Goal: Information Seeking & Learning: Learn about a topic

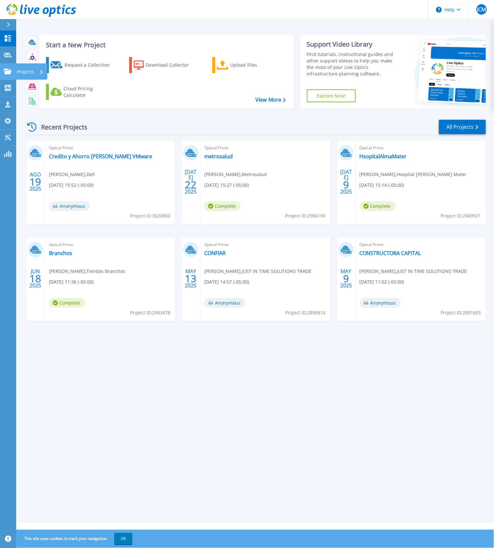
click at [20, 73] on p "Projects" at bounding box center [25, 71] width 17 height 17
click at [148, 17] on header "Help JCM Asociado de canal Juan C Mira juan.mira@jitsolutions.com.co JUST IN TI…" at bounding box center [247, 9] width 494 height 19
click at [18, 69] on p "Projects" at bounding box center [25, 71] width 17 height 17
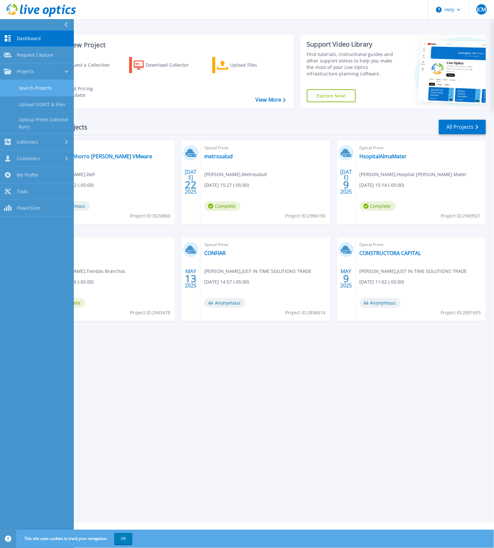
click at [51, 88] on link "Search Projects" at bounding box center [37, 88] width 74 height 17
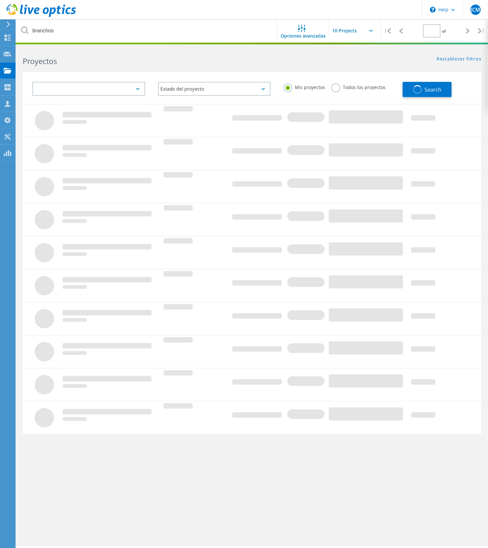
type input "1"
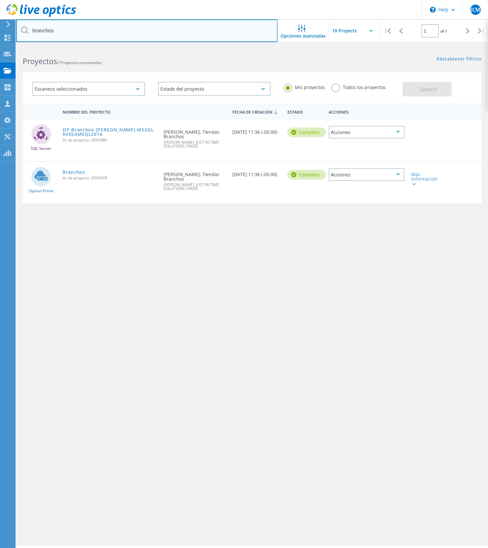
drag, startPoint x: 107, startPoint y: 31, endPoint x: -1, endPoint y: 16, distance: 109.2
click at [0, 16] on html "\n Help Explore Helpful Articles Contact Support JCM Asociado de canal [PERSON_…" at bounding box center [244, 283] width 488 height 566
type input "botero"
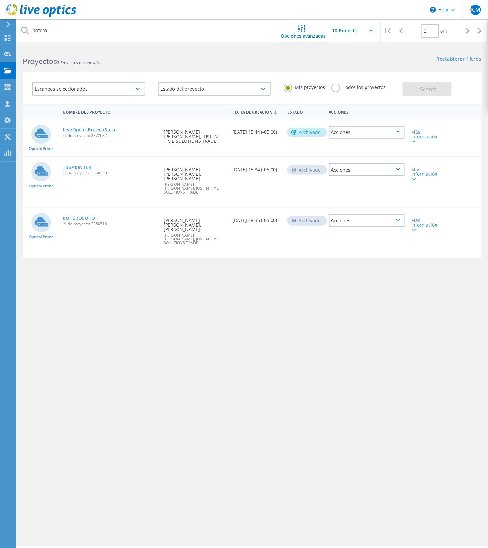
click at [79, 131] on link "LiveOpticsBoteroSoto" at bounding box center [88, 130] width 53 height 5
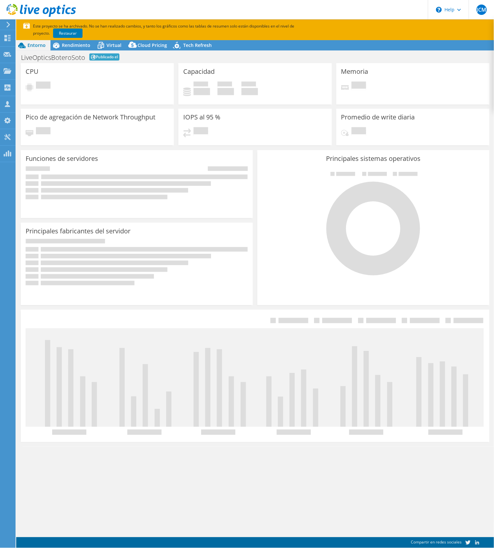
select select "USEast"
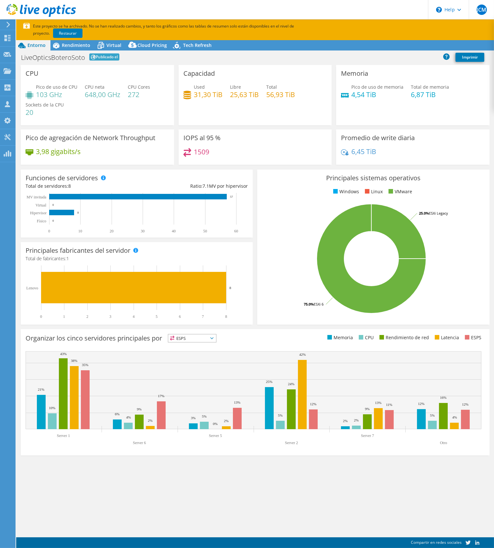
select select "USEast"
select select "USD"
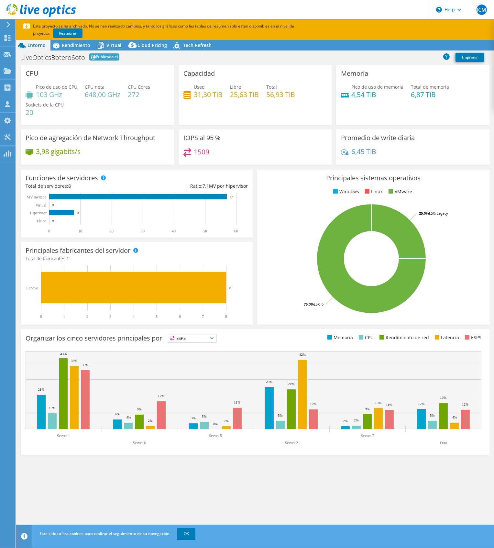
radio input "true"
radio input "false"
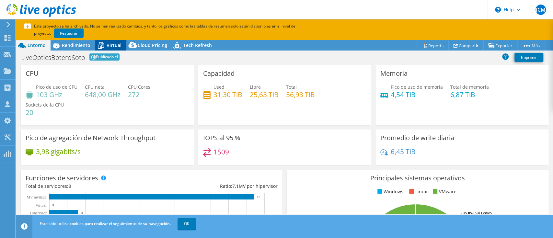
click at [113, 45] on span "Virtual" at bounding box center [114, 45] width 15 height 6
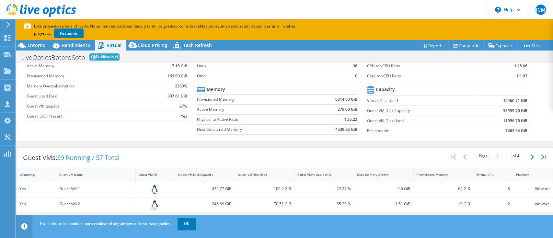
scroll to position [86, 0]
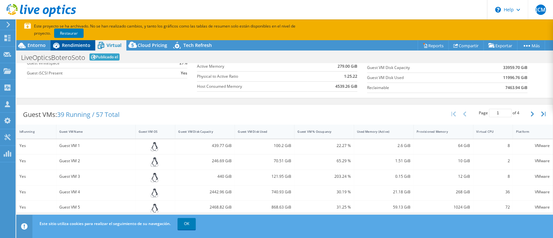
click at [80, 44] on span "Rendimiento" at bounding box center [76, 45] width 28 height 6
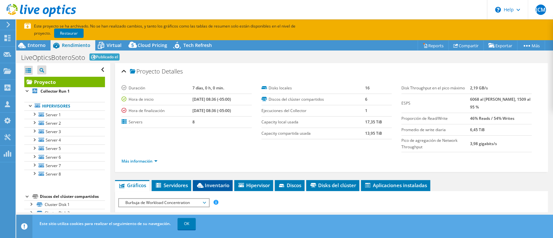
click at [220, 187] on span "Inventario" at bounding box center [212, 185] width 33 height 6
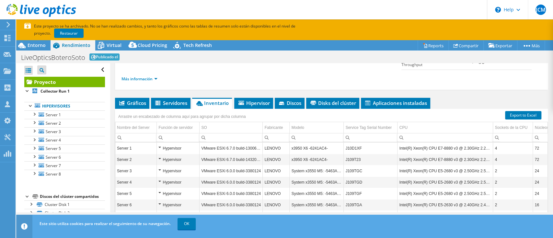
scroll to position [141, 0]
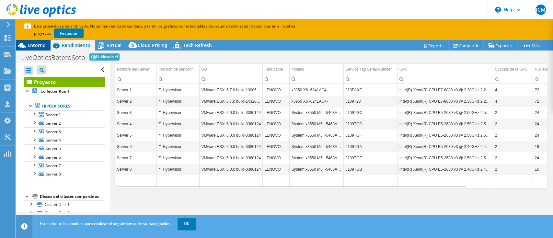
click at [37, 48] on span "Entorno" at bounding box center [37, 45] width 18 height 6
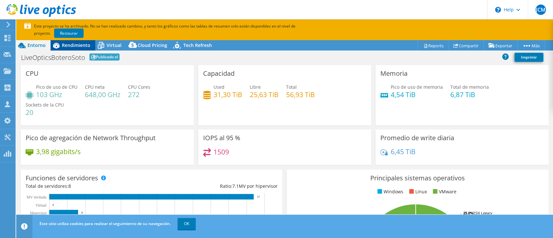
click at [73, 45] on span "Rendimiento" at bounding box center [76, 45] width 28 height 6
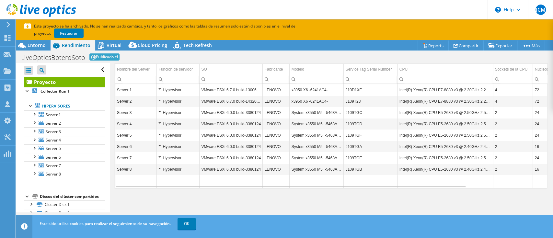
scroll to position [43, 0]
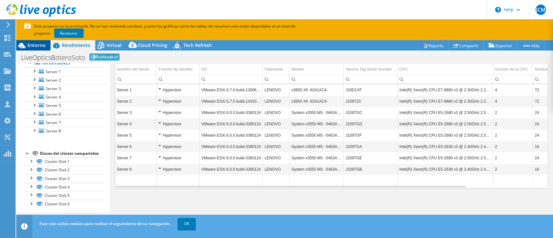
click at [41, 42] on span "Entorno" at bounding box center [37, 45] width 18 height 6
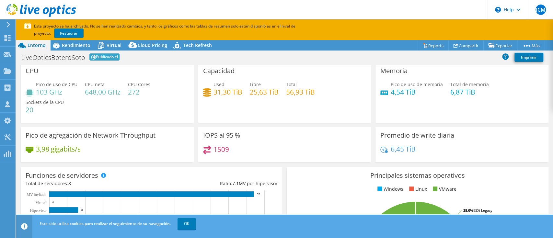
scroll to position [0, 0]
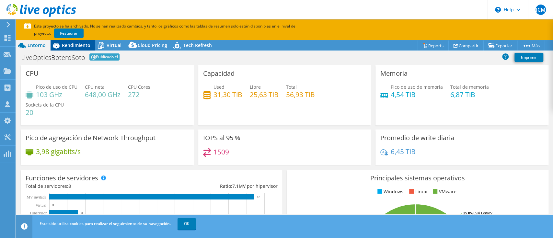
click at [80, 47] on span "Rendimiento" at bounding box center [76, 45] width 28 height 6
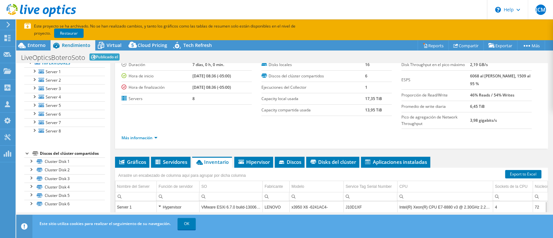
scroll to position [43, 0]
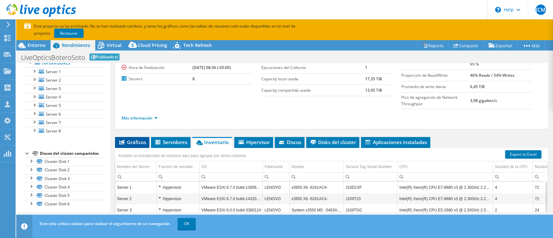
click at [136, 140] on span "Gráficos" at bounding box center [132, 142] width 28 height 6
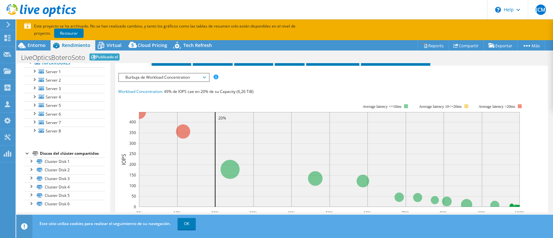
scroll to position [86, 0]
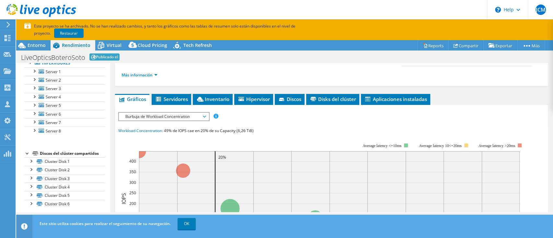
click at [179, 116] on span "Burbuja de Workload Concentration" at bounding box center [163, 117] width 83 height 8
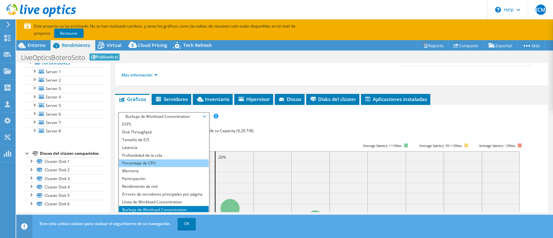
click at [141, 164] on li "Porcentaje de CPU" at bounding box center [164, 163] width 90 height 8
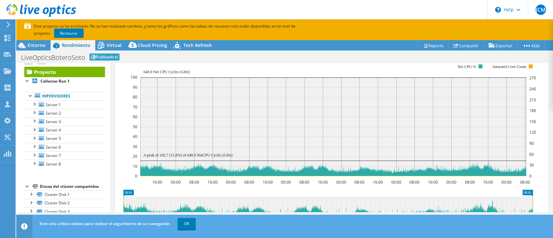
scroll to position [0, 0]
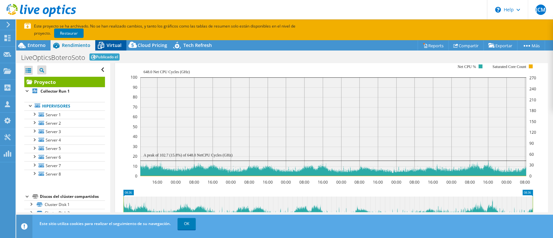
click at [107, 45] on span "Virtual" at bounding box center [114, 45] width 15 height 6
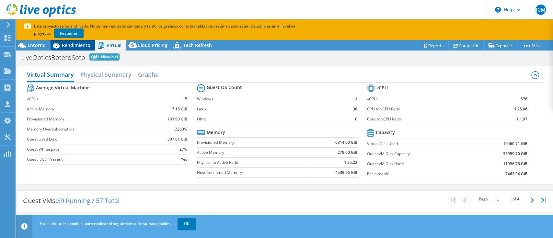
click at [73, 43] on span "Rendimiento" at bounding box center [76, 45] width 28 height 6
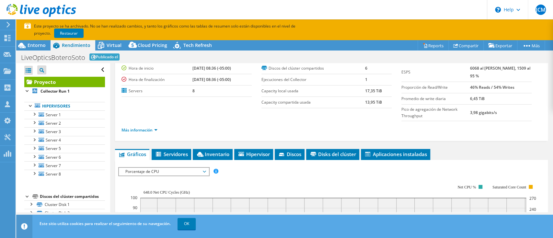
scroll to position [43, 0]
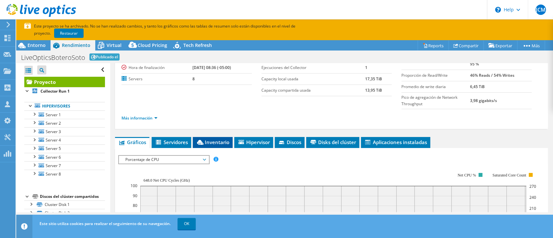
click at [215, 141] on span "Inventario" at bounding box center [212, 142] width 33 height 6
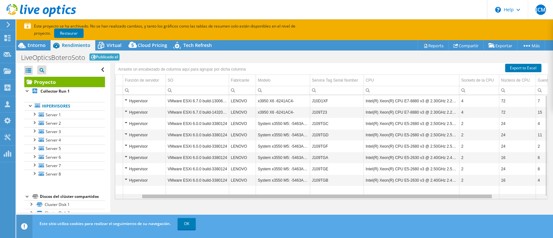
scroll to position [0, 43]
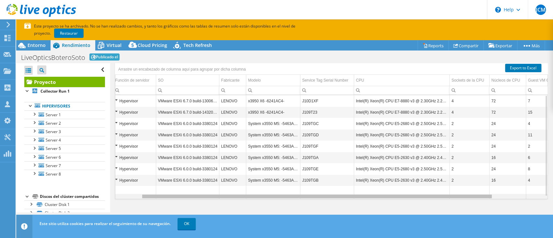
drag, startPoint x: 423, startPoint y: 197, endPoint x: 465, endPoint y: 195, distance: 41.5
click at [465, 195] on body "JCM Asociado de canal Juan C Mira juan.mira@jitsolutions.com.co JUST IN TIME SO…" at bounding box center [276, 119] width 553 height 238
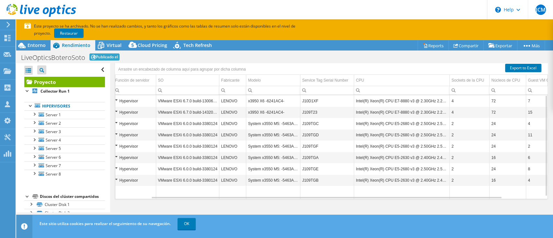
click at [434, 100] on td "Intel(R) Xeon(R) CPU E7-8880 v3 @ 2.30GHz 2.29 GHz" at bounding box center [402, 100] width 96 height 11
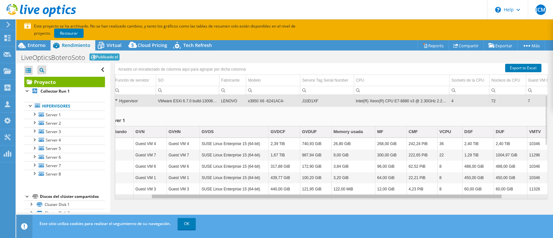
click at [228, 196] on div "Data grid" at bounding box center [326, 197] width 349 height 4
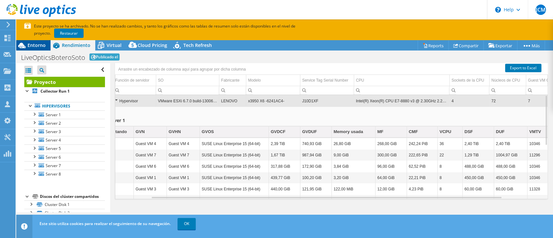
click at [39, 43] on span "Entorno" at bounding box center [37, 45] width 18 height 6
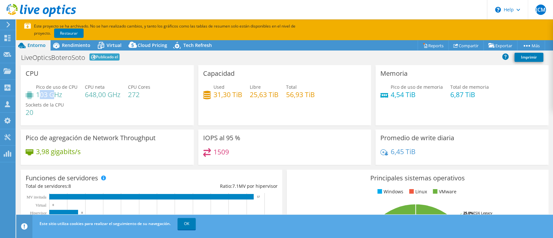
drag, startPoint x: 40, startPoint y: 94, endPoint x: 55, endPoint y: 94, distance: 14.6
click at [55, 94] on h4 "103 GHz" at bounding box center [56, 94] width 41 height 7
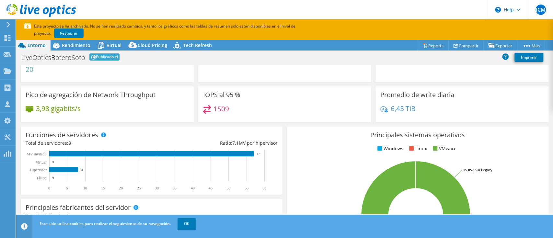
click at [328, 141] on div "Principales sistemas operativos Windows Linux VMware 75.0% ESXi 6 25.0% ESXi Le…" at bounding box center [417, 204] width 261 height 155
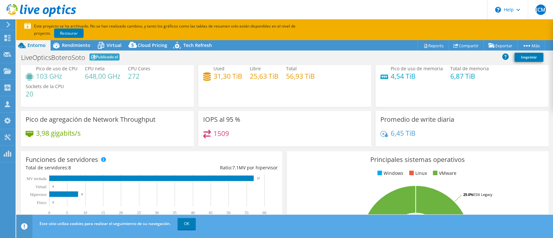
scroll to position [0, 0]
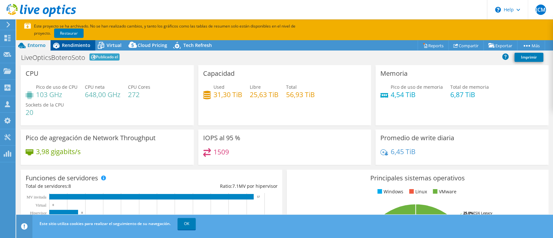
click at [78, 48] on span "Rendimiento" at bounding box center [76, 45] width 28 height 6
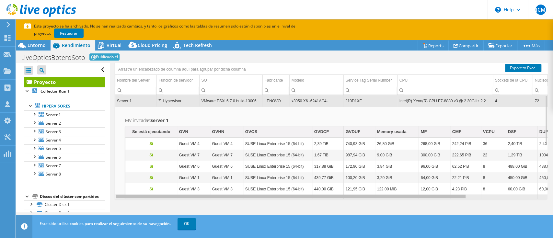
drag, startPoint x: 202, startPoint y: 196, endPoint x: 145, endPoint y: 189, distance: 57.4
click at [145, 189] on body "JCM Asociado de canal Juan C Mira juan.mira@jitsolutions.com.co JUST IN TIME SO…" at bounding box center [276, 119] width 553 height 238
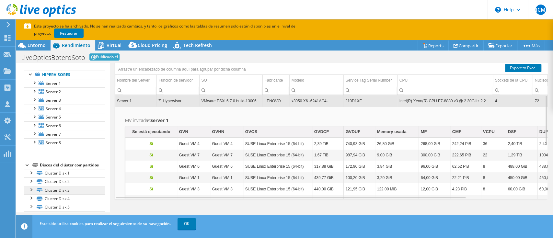
scroll to position [54, 0]
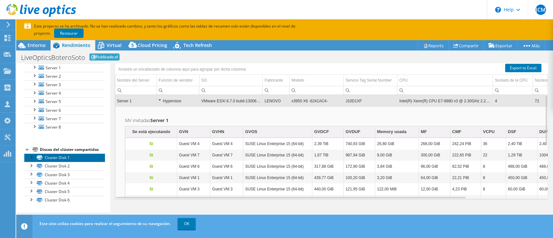
click at [58, 158] on link "Cluster Disk 1" at bounding box center [64, 157] width 81 height 8
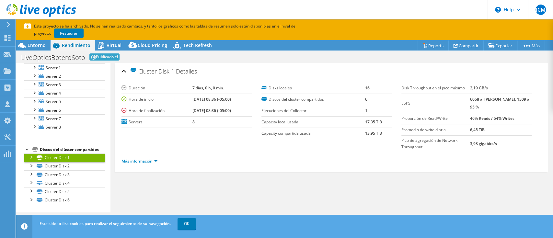
scroll to position [0, 0]
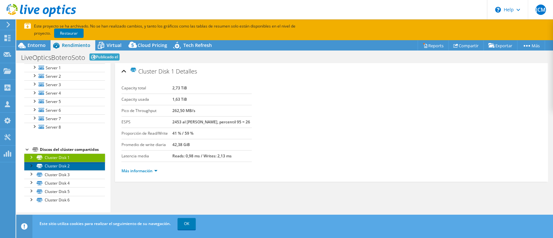
click at [61, 166] on link "Cluster Disk 2" at bounding box center [64, 166] width 81 height 8
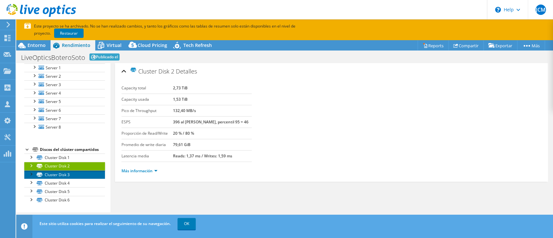
click at [63, 174] on link "Cluster Disk 3" at bounding box center [64, 174] width 81 height 8
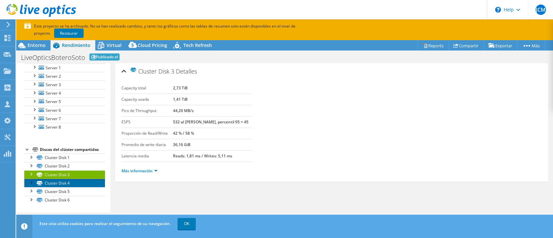
click at [63, 180] on link "Cluster Disk 4" at bounding box center [64, 183] width 81 height 8
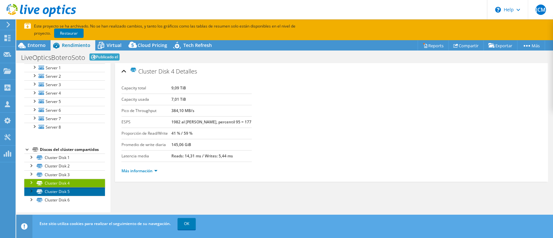
click at [63, 187] on link "Cluster Disk 5" at bounding box center [64, 191] width 81 height 8
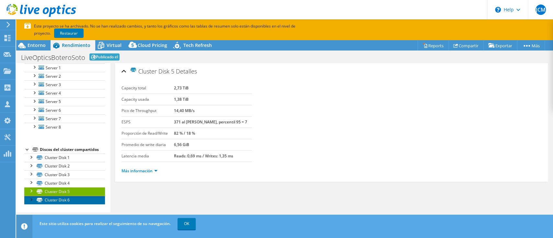
click at [61, 198] on link "Cluster Disk 6" at bounding box center [64, 200] width 81 height 8
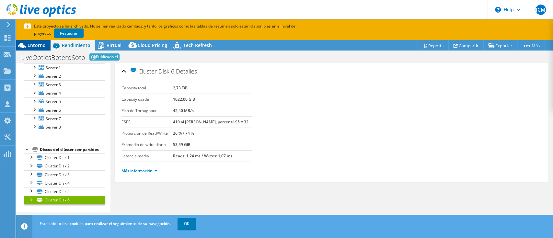
click at [25, 44] on icon at bounding box center [21, 45] width 11 height 11
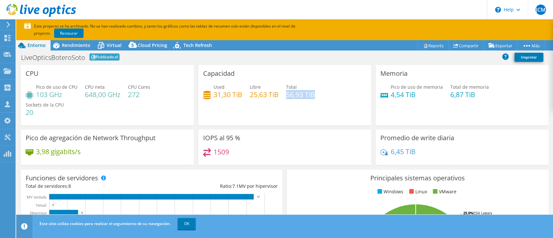
drag, startPoint x: 285, startPoint y: 94, endPoint x: 323, endPoint y: 91, distance: 39.0
click at [323, 91] on div "Used 31,30 TiB Libre 25,63 TiB Total 56,93 TiB" at bounding box center [284, 94] width 163 height 21
